Goal: Transaction & Acquisition: Book appointment/travel/reservation

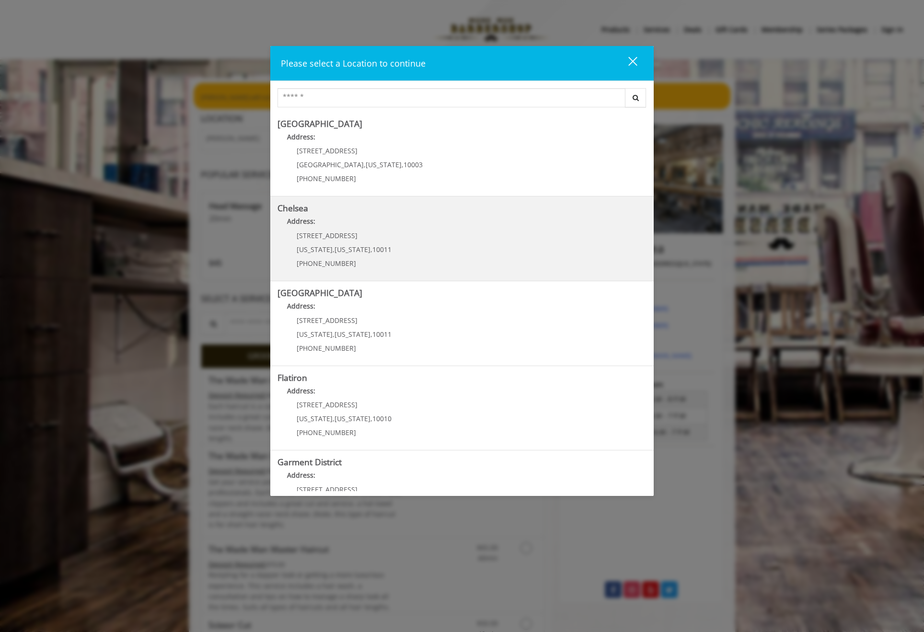
click at [360, 232] on p "169/170 W 23rd St" at bounding box center [344, 235] width 95 height 7
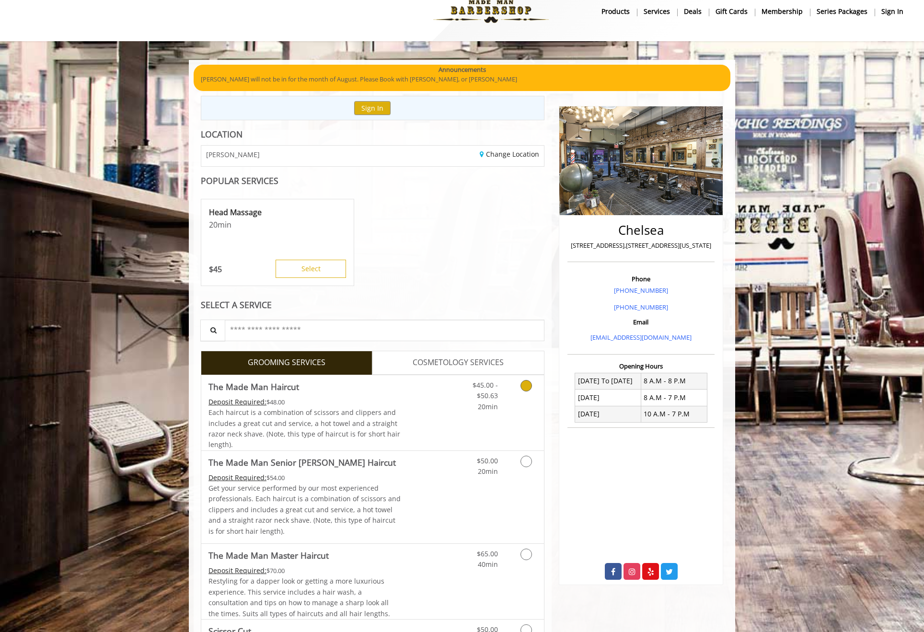
scroll to position [24, 0]
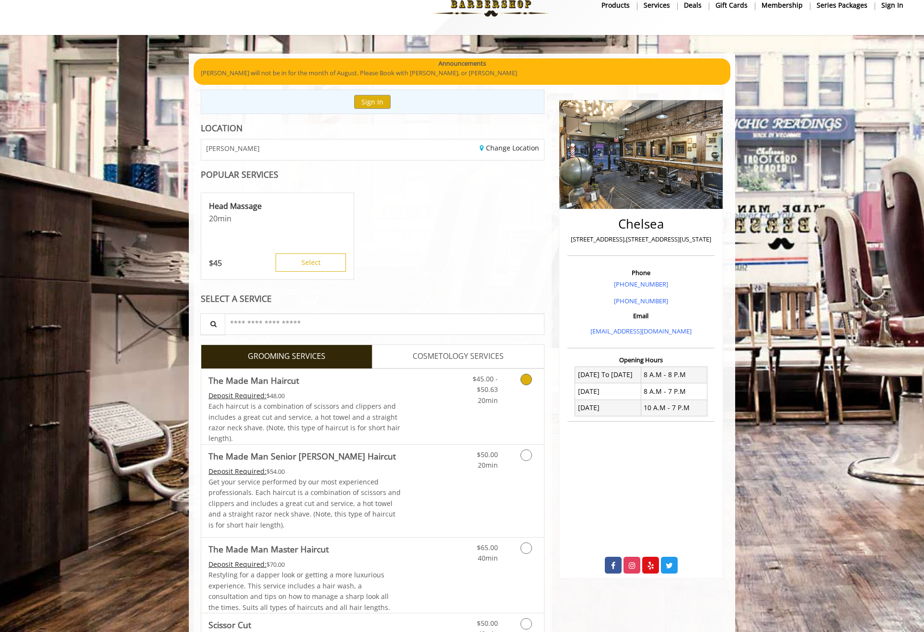
click at [435, 390] on link "Discounted Price" at bounding box center [429, 406] width 57 height 75
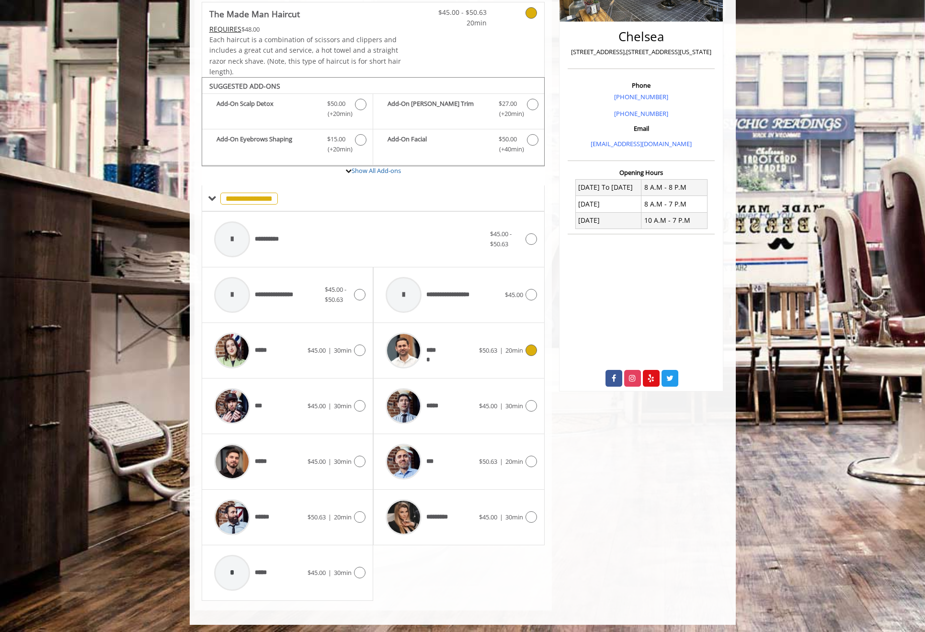
scroll to position [214, 0]
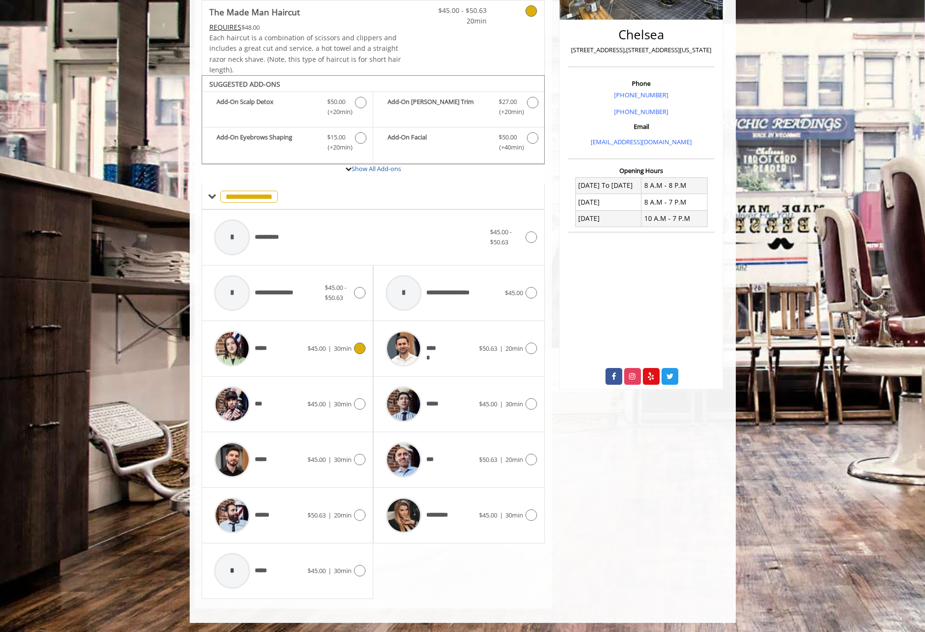
click at [311, 363] on div "***** $45.00 | 30min" at bounding box center [287, 349] width 156 height 46
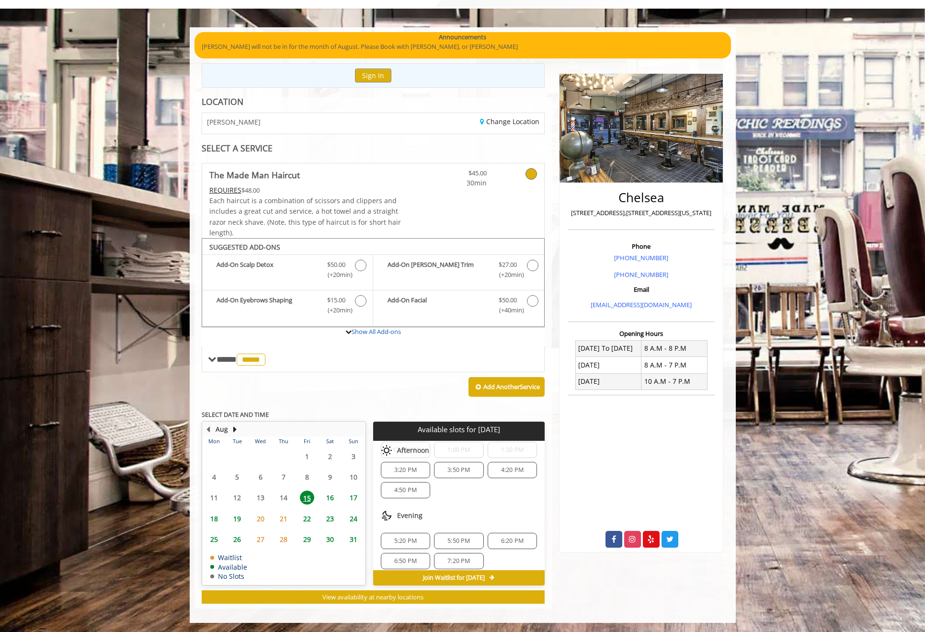
scroll to position [124, 0]
click at [471, 533] on span "5:50 PM" at bounding box center [458, 534] width 41 height 8
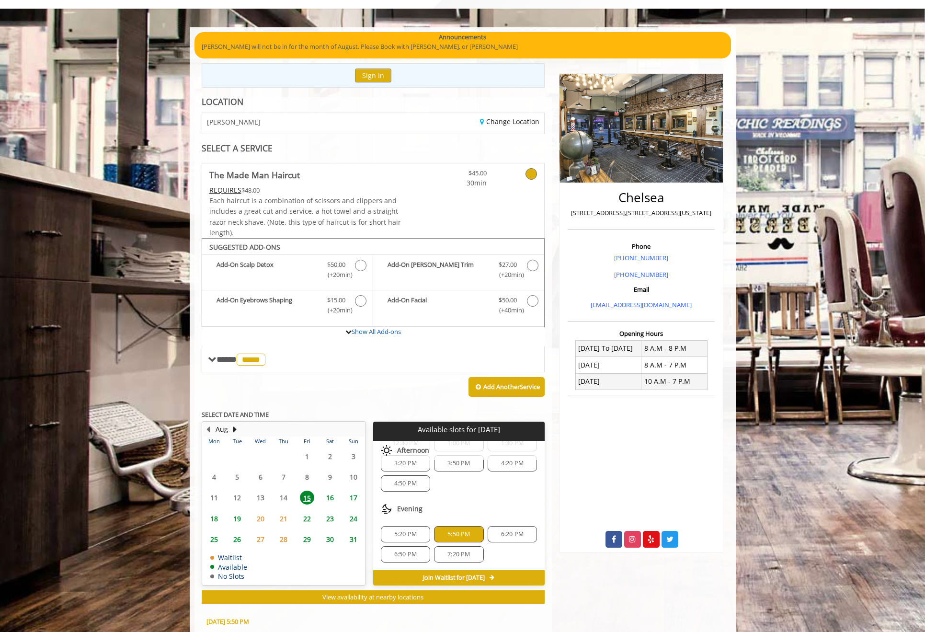
scroll to position [224, 0]
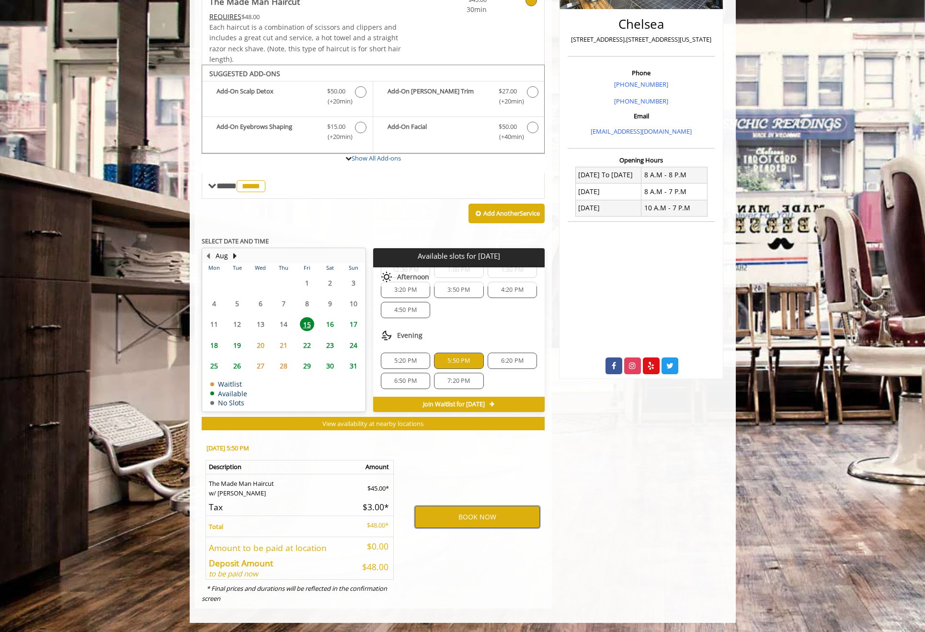
click at [470, 516] on button "BOOK NOW" at bounding box center [477, 517] width 125 height 22
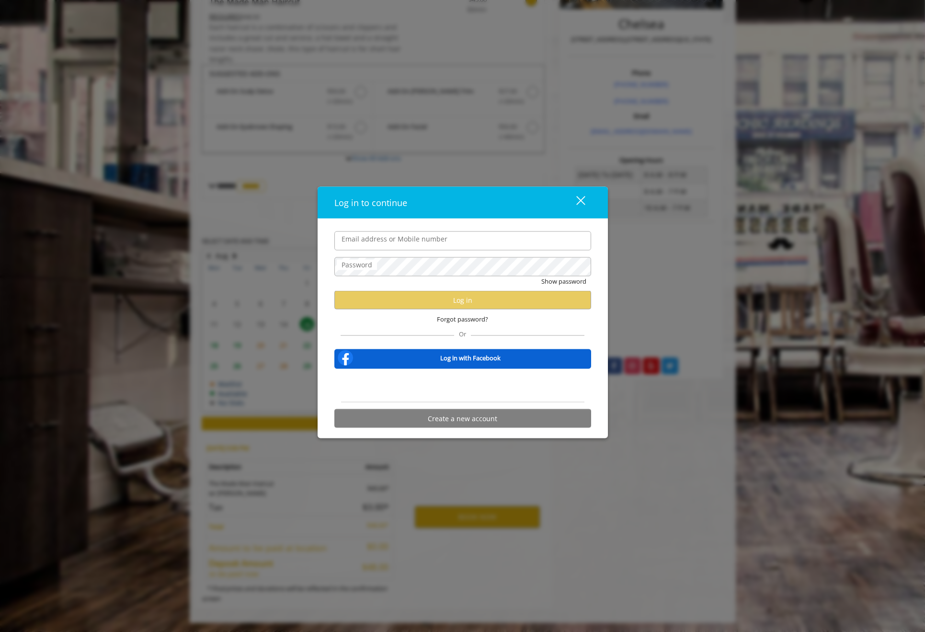
click at [0, 632] on com-1password-button at bounding box center [0, 632] width 0 height 0
click at [412, 247] on input "Email address or Mobile number" at bounding box center [462, 240] width 257 height 19
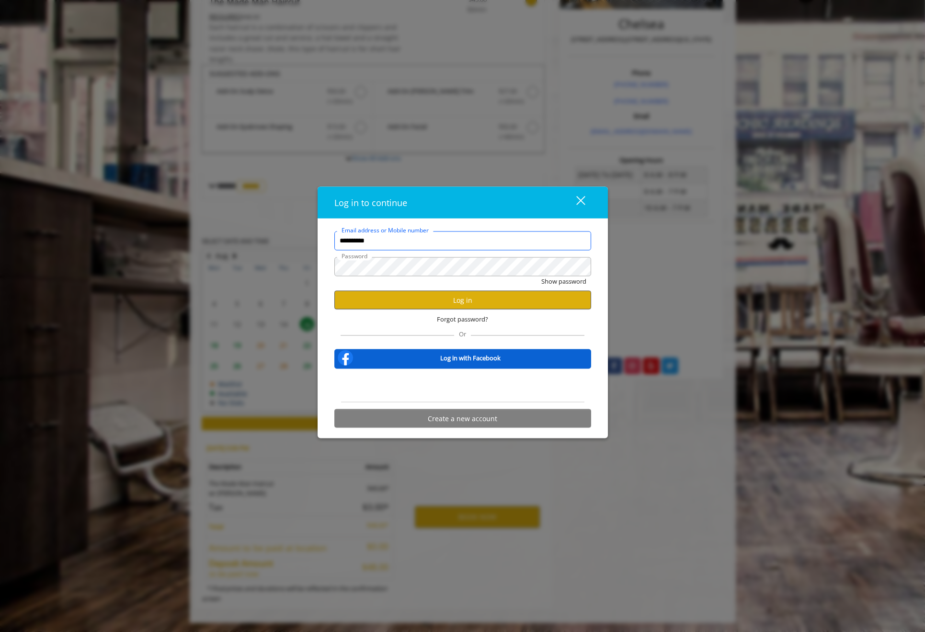
type input "**********"
click at [422, 297] on button "Log in" at bounding box center [462, 300] width 257 height 19
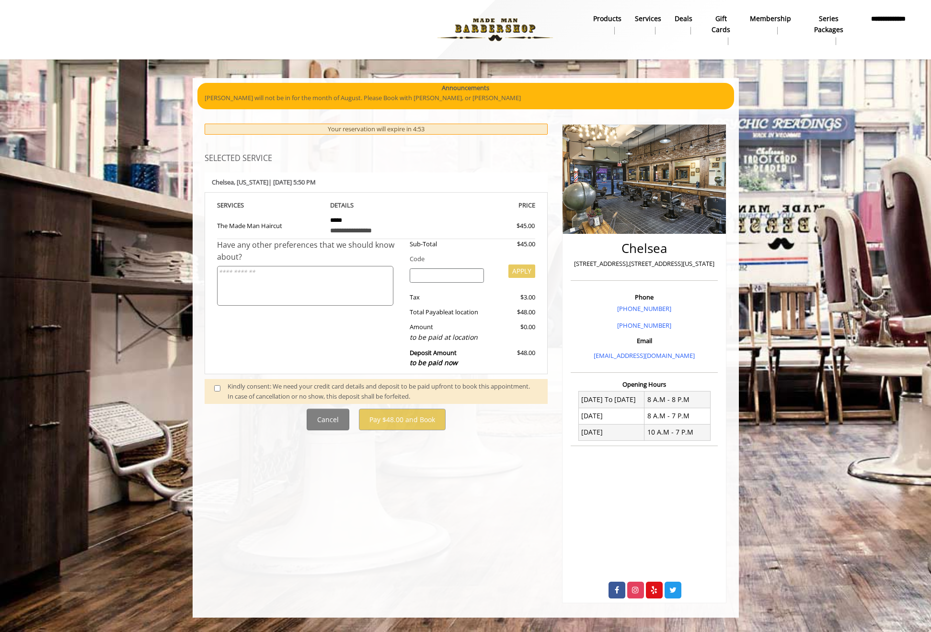
click at [253, 385] on div "Kindly consent: We need your credit card details and deposit to be paid upfront…" at bounding box center [383, 391] width 310 height 20
click at [220, 392] on span at bounding box center [221, 391] width 28 height 20
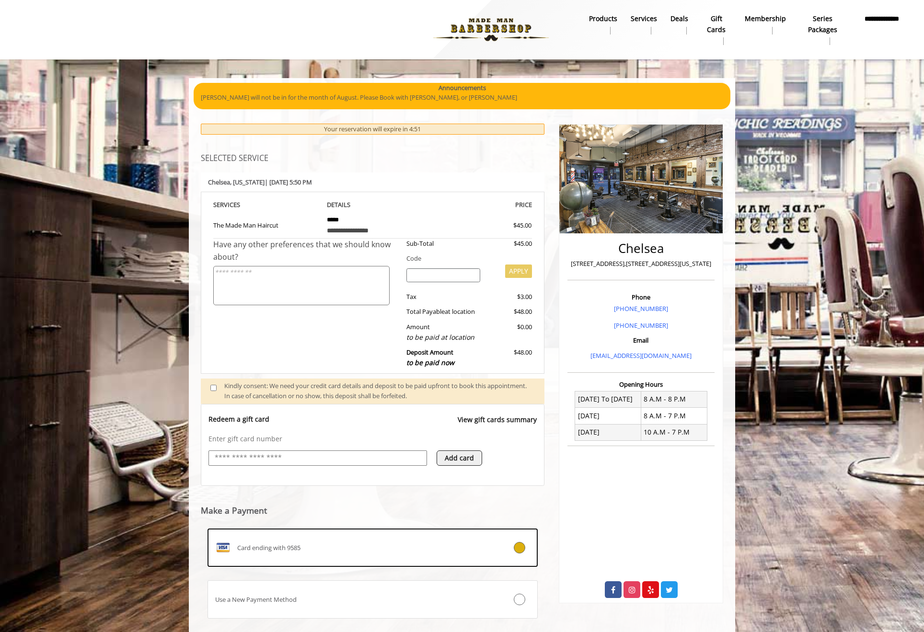
scroll to position [57, 0]
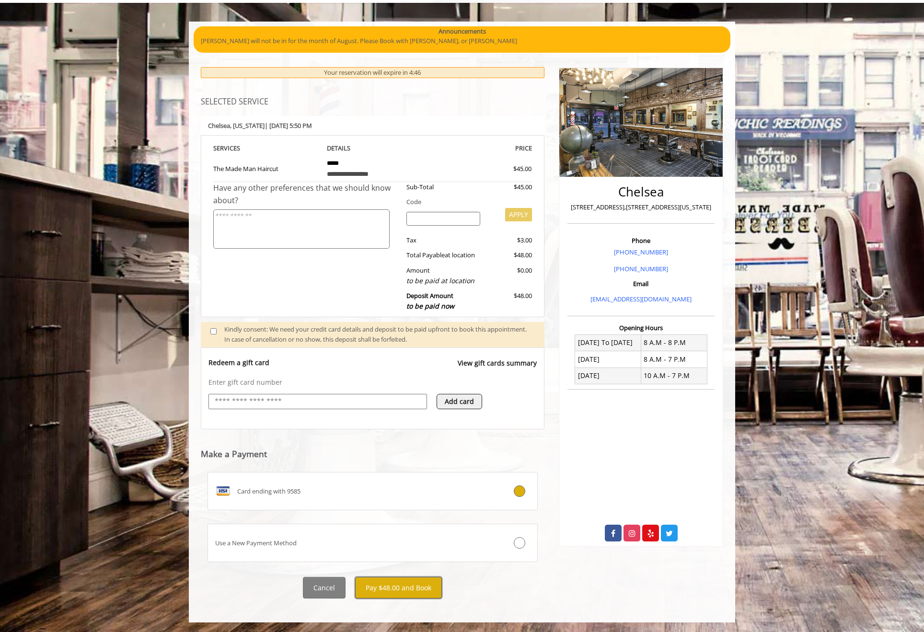
click at [394, 590] on button "Pay $48.00 and Book" at bounding box center [398, 588] width 87 height 22
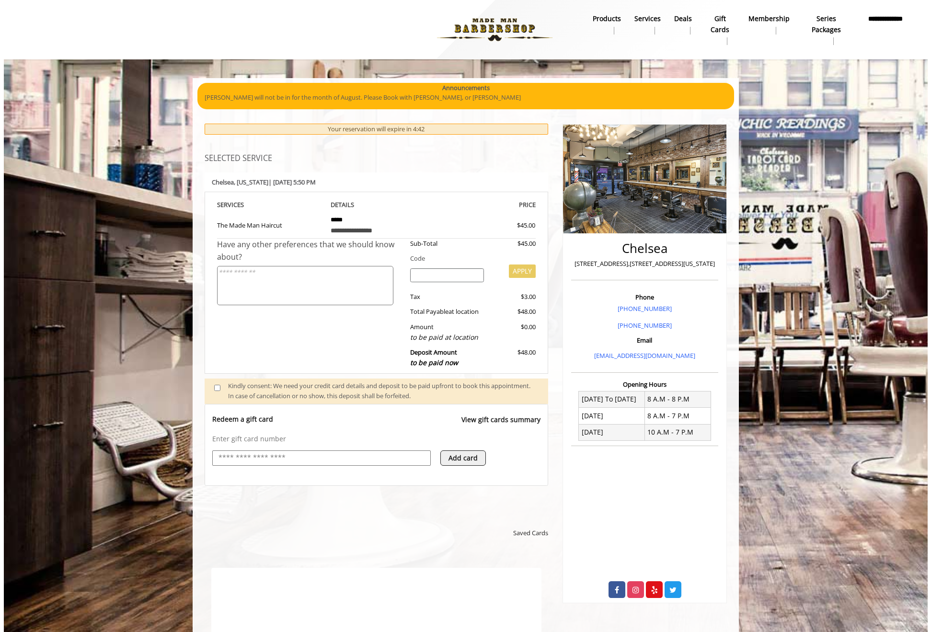
scroll to position [0, 0]
